Goal: Information Seeking & Learning: Learn about a topic

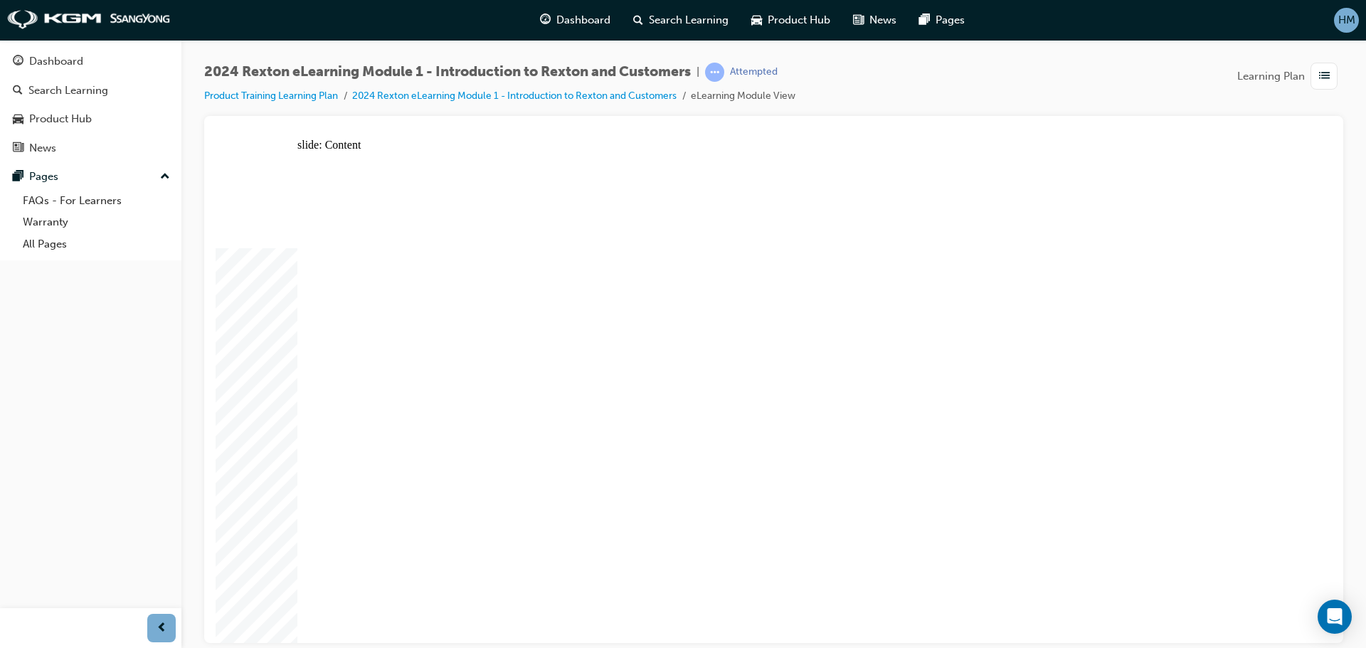
drag, startPoint x: 308, startPoint y: 452, endPoint x: 305, endPoint y: 487, distance: 35.0
drag, startPoint x: 305, startPoint y: 492, endPoint x: 305, endPoint y: 502, distance: 10.7
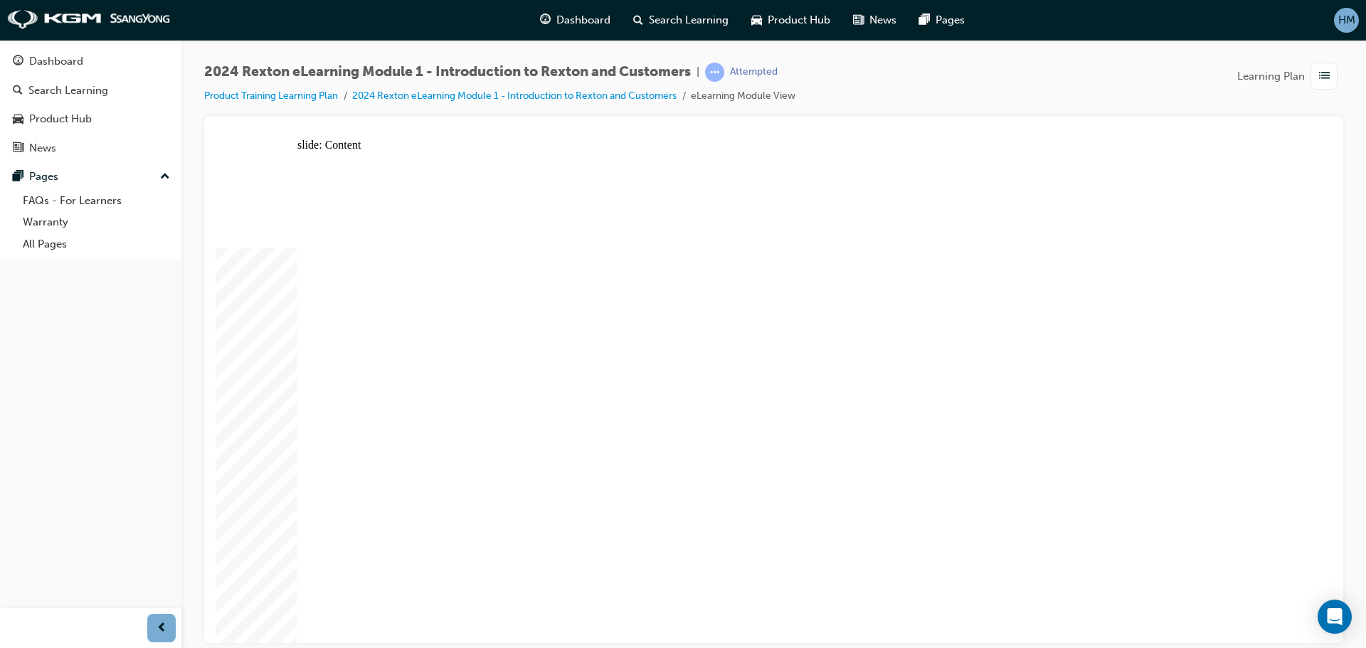
drag, startPoint x: 309, startPoint y: 518, endPoint x: 308, endPoint y: 529, distance: 10.7
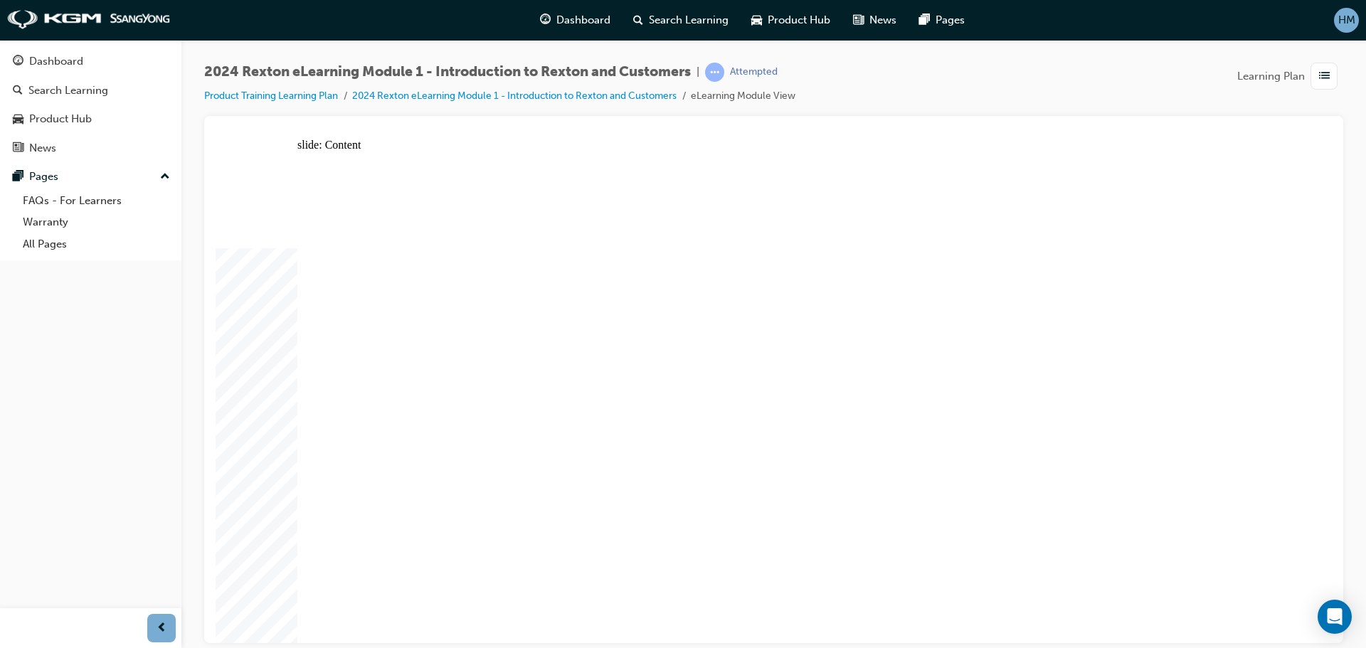
drag, startPoint x: 1017, startPoint y: 384, endPoint x: 939, endPoint y: 475, distance: 119.6
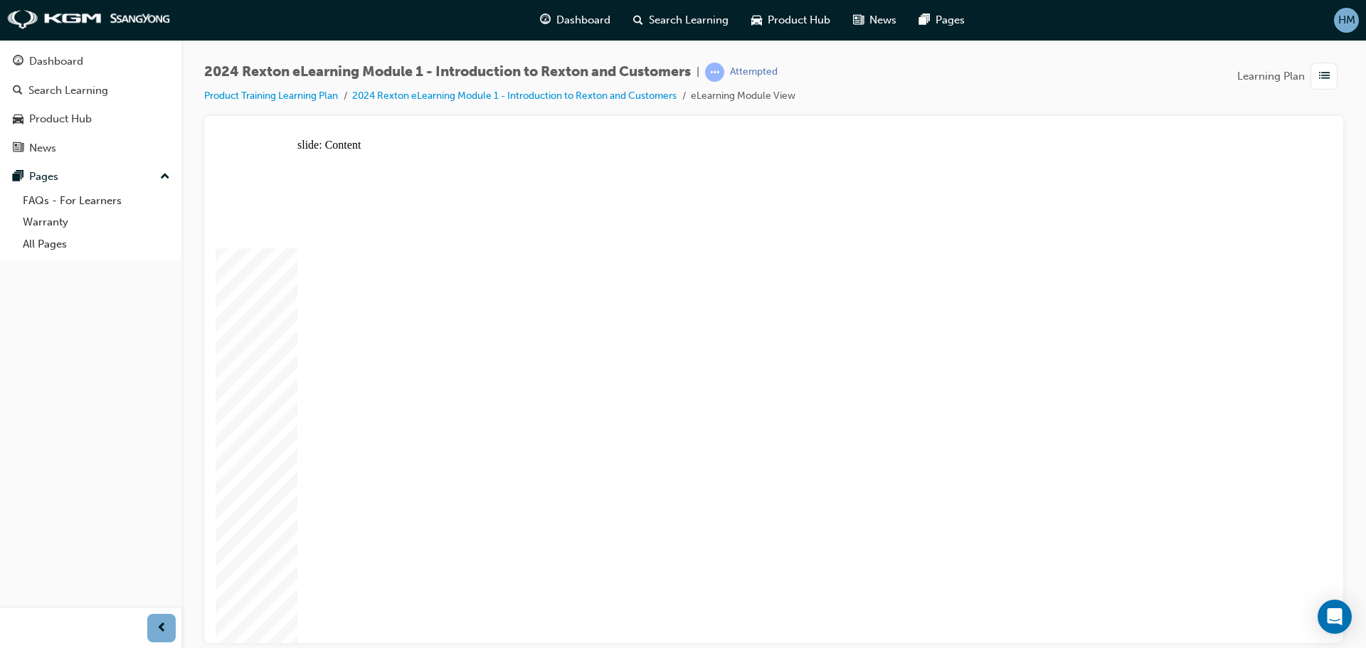
drag, startPoint x: 507, startPoint y: 285, endPoint x: 623, endPoint y: 401, distance: 165.0
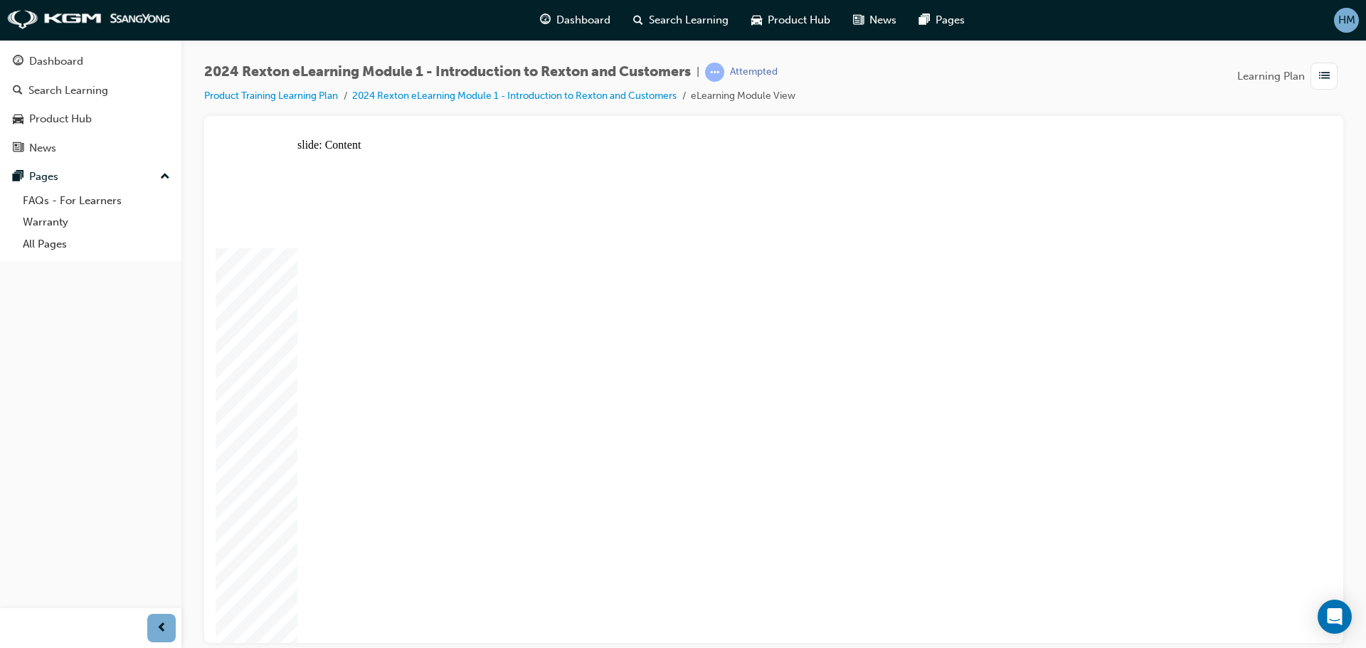
drag, startPoint x: 570, startPoint y: 490, endPoint x: 438, endPoint y: 539, distance: 140.9
drag, startPoint x: 430, startPoint y: 533, endPoint x: 887, endPoint y: 371, distance: 484.5
